Goal: Learn about a topic

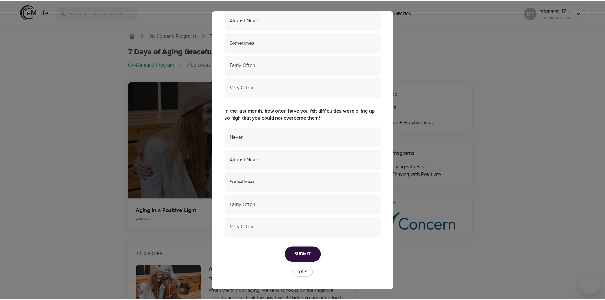
scroll to position [393, 0]
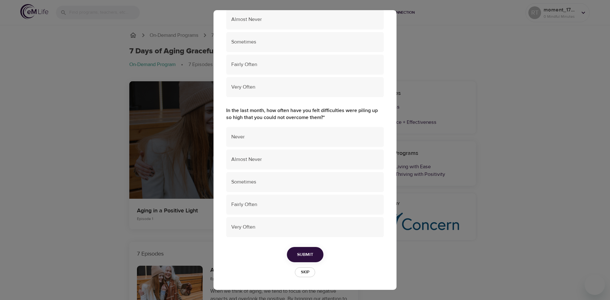
click at [303, 273] on span "Skip" at bounding box center [305, 272] width 14 height 7
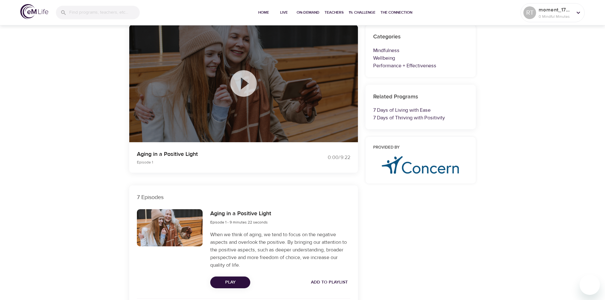
scroll to position [0, 0]
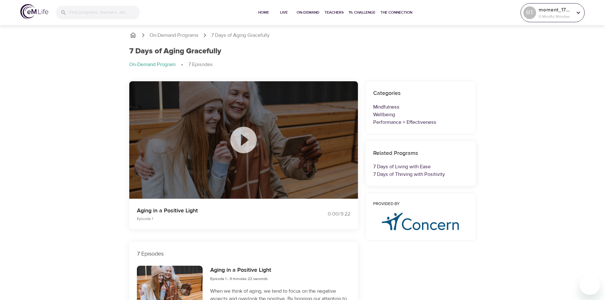
click at [569, 13] on p "moment_1751558475" at bounding box center [556, 10] width 34 height 8
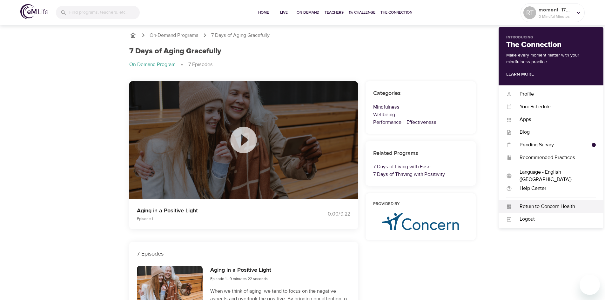
click at [556, 205] on div "Return to Concern Health" at bounding box center [554, 206] width 84 height 7
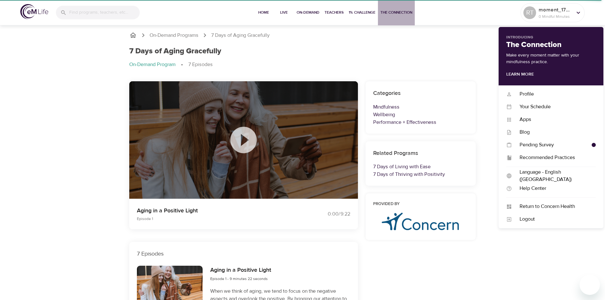
click at [400, 13] on span "The Connection" at bounding box center [397, 12] width 32 height 7
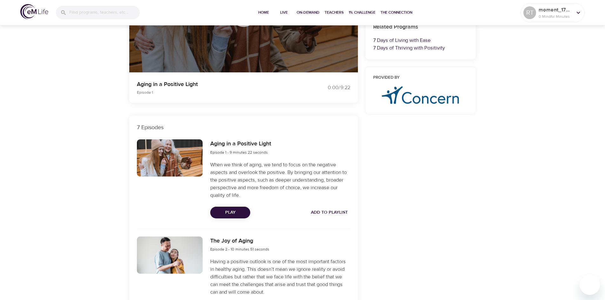
scroll to position [127, 0]
